Goal: Transaction & Acquisition: Purchase product/service

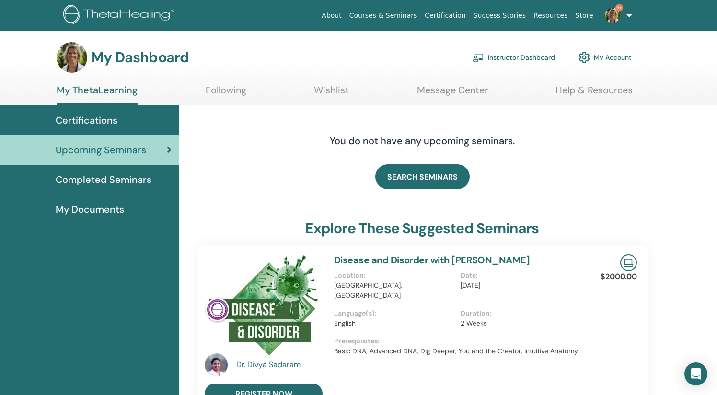
click at [517, 58] on link "Instructor Dashboard" at bounding box center [514, 57] width 82 height 21
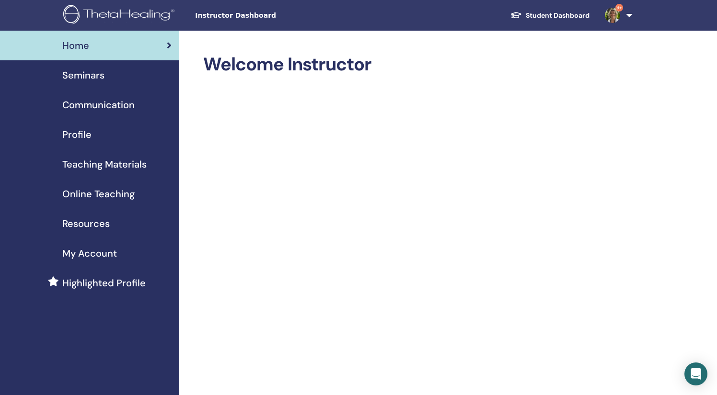
click at [101, 78] on span "Seminars" at bounding box center [83, 75] width 42 height 14
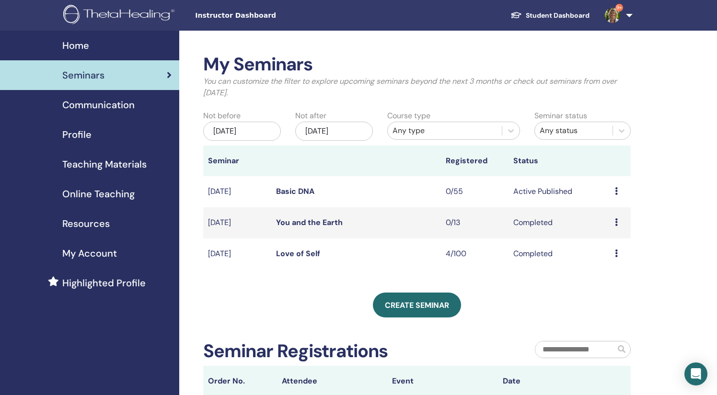
click at [103, 193] on span "Online Teaching" at bounding box center [98, 194] width 72 height 14
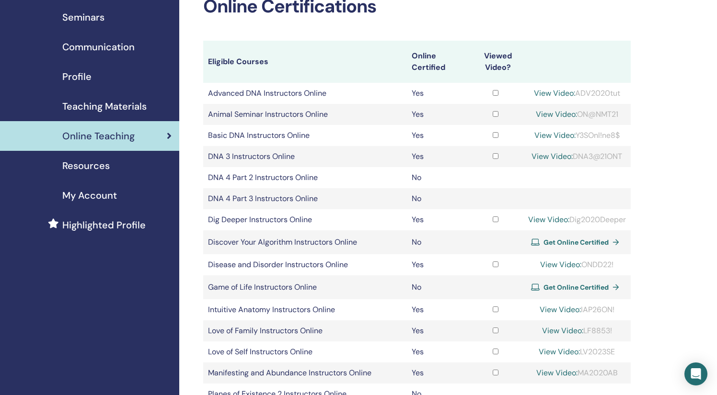
scroll to position [78, 0]
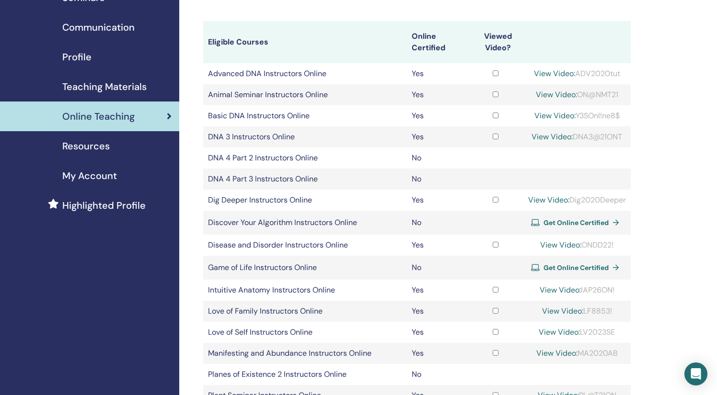
click at [559, 221] on span "Get Online Certified" at bounding box center [575, 223] width 65 height 9
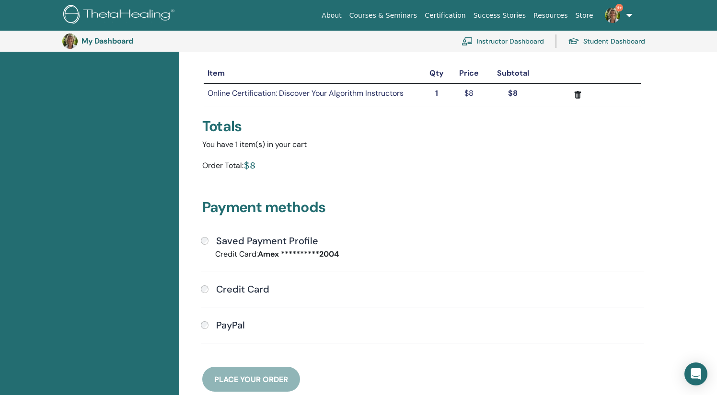
scroll to position [112, 0]
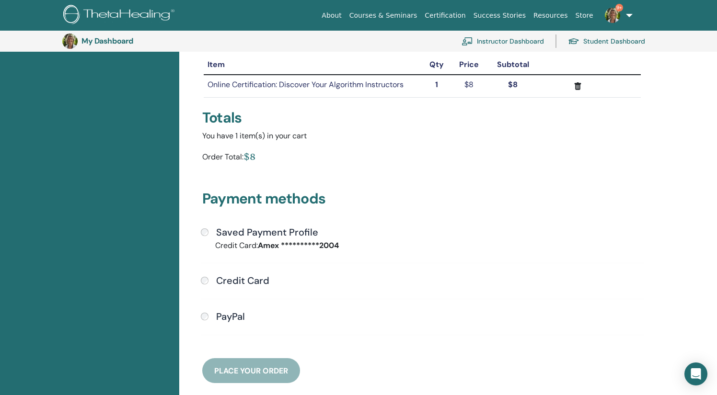
click at [197, 232] on div "**********" at bounding box center [422, 287] width 454 height 120
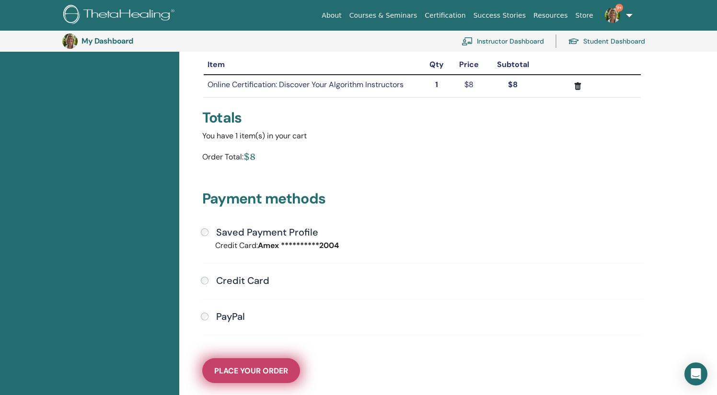
click at [279, 371] on span "Place Your Order" at bounding box center [251, 371] width 74 height 10
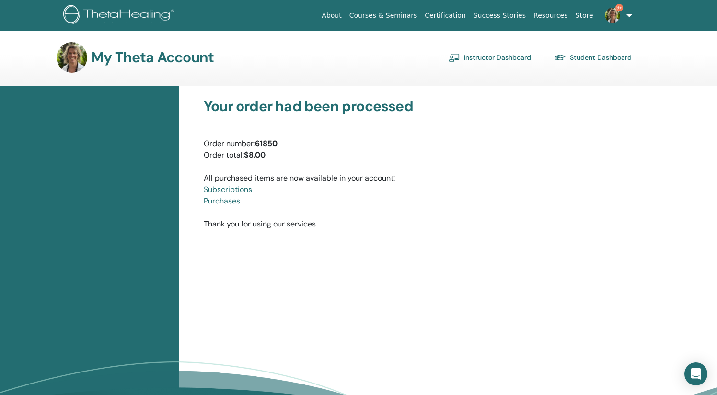
click at [228, 203] on link "Purchases" at bounding box center [222, 201] width 36 height 10
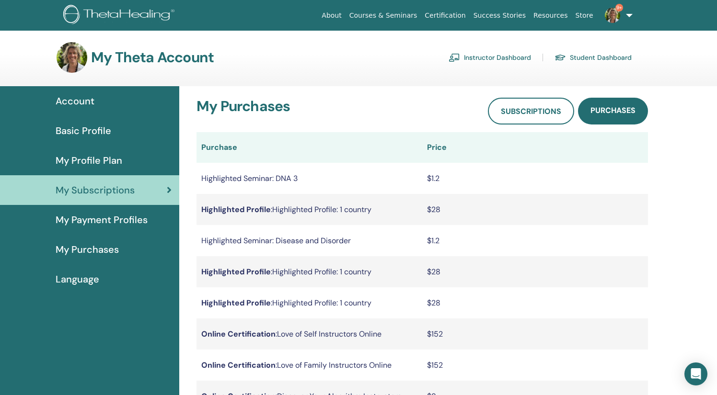
click at [509, 57] on link "Instructor Dashboard" at bounding box center [490, 57] width 82 height 15
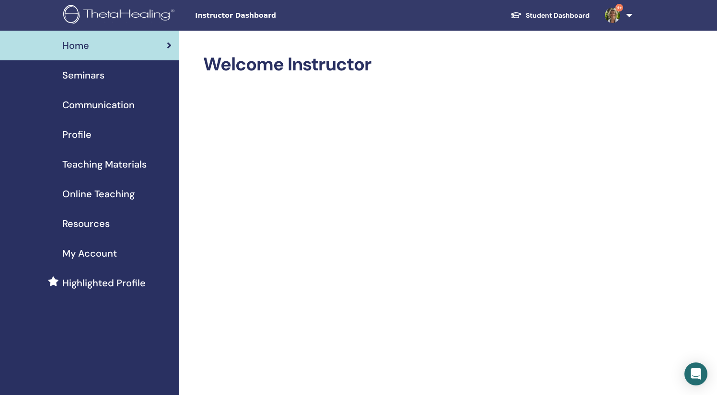
click at [106, 190] on span "Online Teaching" at bounding box center [98, 194] width 72 height 14
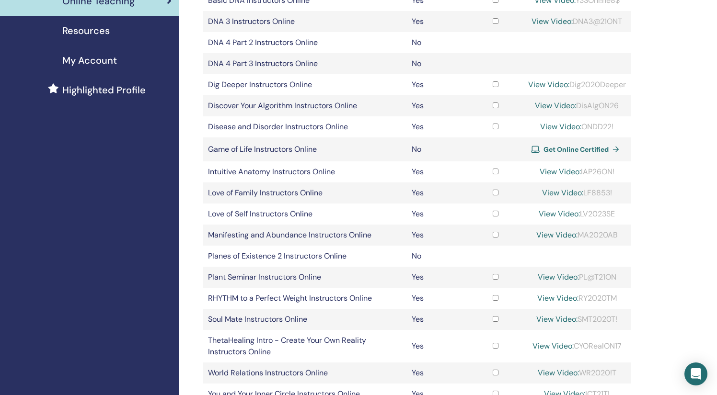
scroll to position [193, 0]
click at [581, 148] on span "Get Online Certified" at bounding box center [575, 150] width 65 height 9
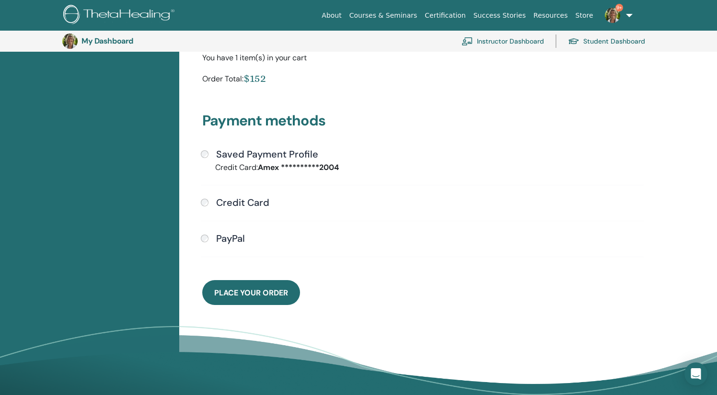
scroll to position [193, 0]
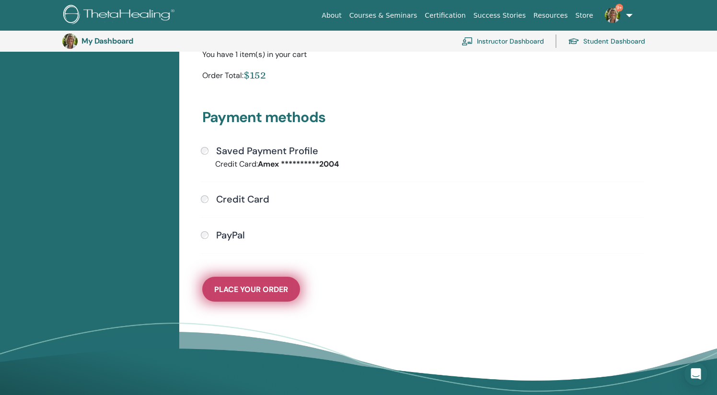
click at [264, 293] on span "Place Your Order" at bounding box center [251, 290] width 74 height 10
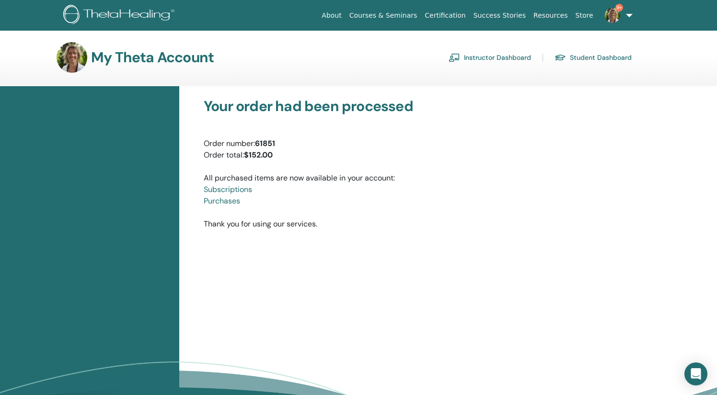
click at [509, 60] on link "Instructor Dashboard" at bounding box center [490, 57] width 82 height 15
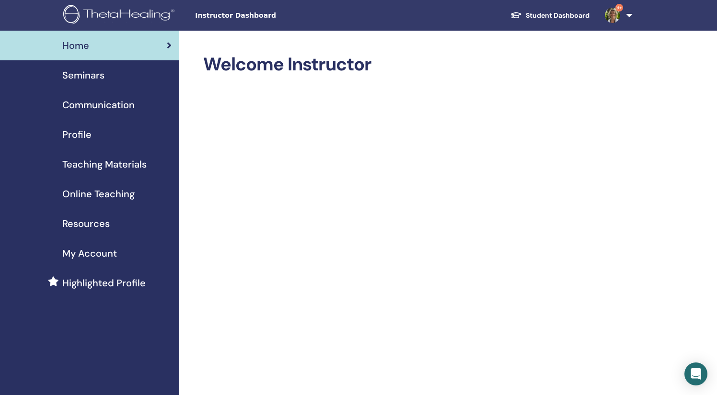
click at [97, 162] on span "Teaching Materials" at bounding box center [104, 164] width 84 height 14
